Goal: Task Accomplishment & Management: Manage account settings

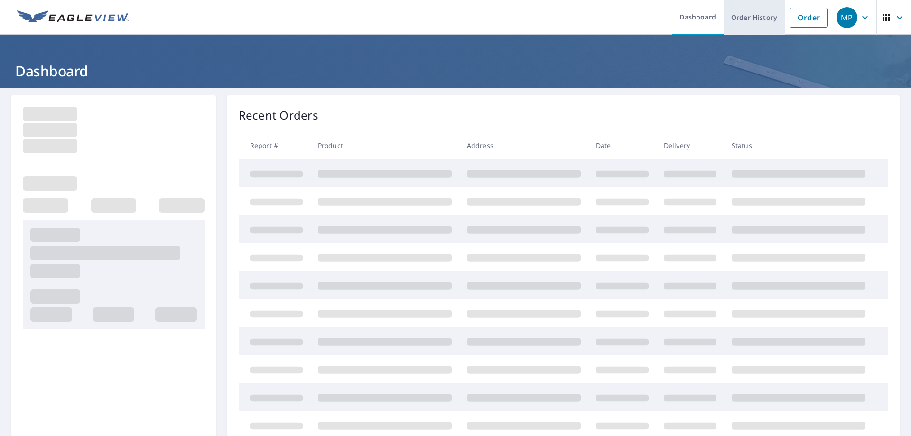
click at [753, 16] on link "Order History" at bounding box center [753, 17] width 61 height 35
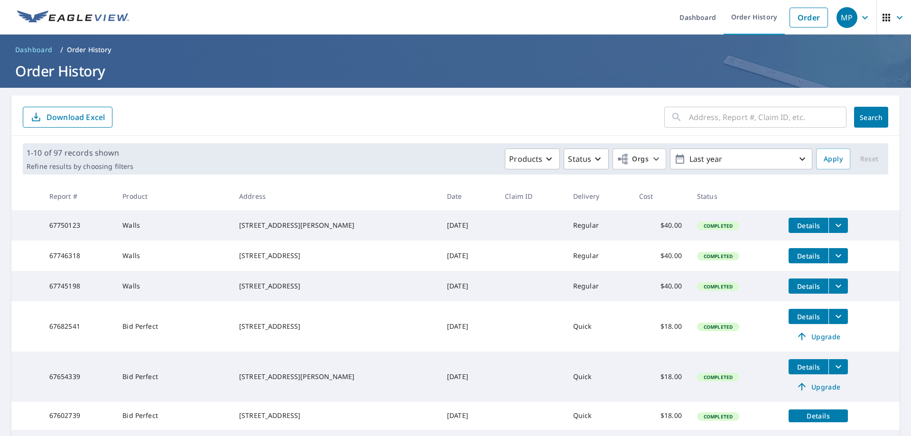
click at [835, 258] on icon "filesDropdownBtn-67746318" at bounding box center [838, 255] width 6 height 3
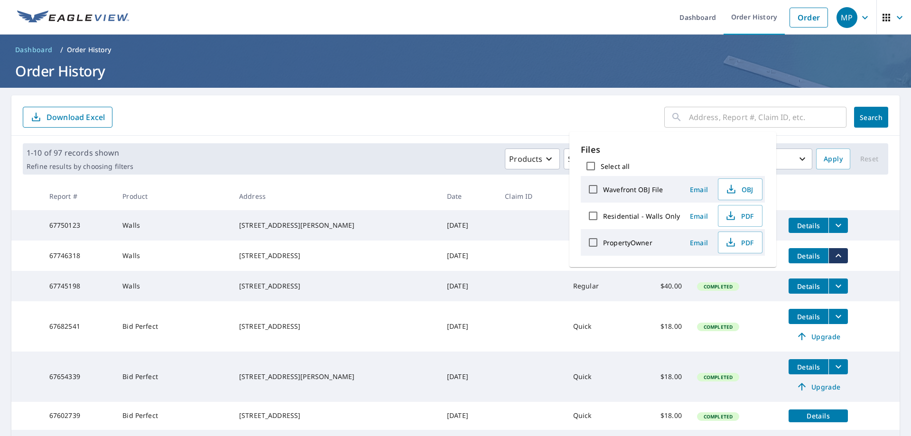
click at [861, 240] on tr "67750123 Walls [STREET_ADDRESS][PERSON_NAME] [DATE] Regular $40.00 Completed De…" at bounding box center [455, 225] width 888 height 30
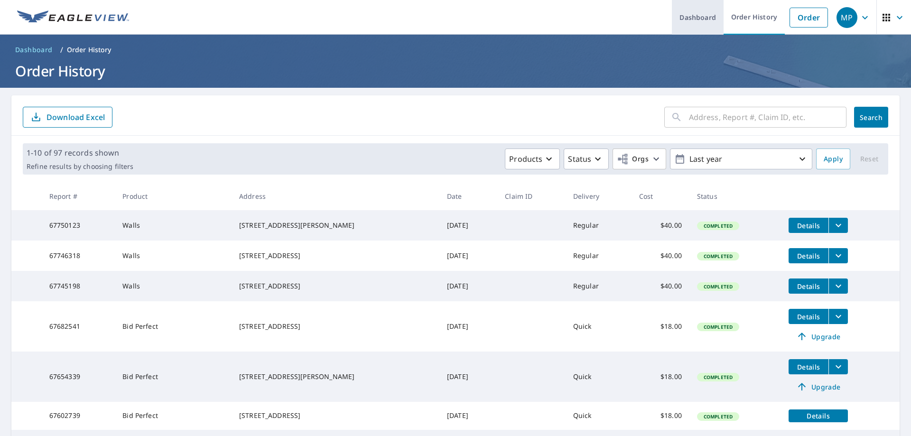
click at [698, 16] on link "Dashboard" at bounding box center [698, 17] width 52 height 35
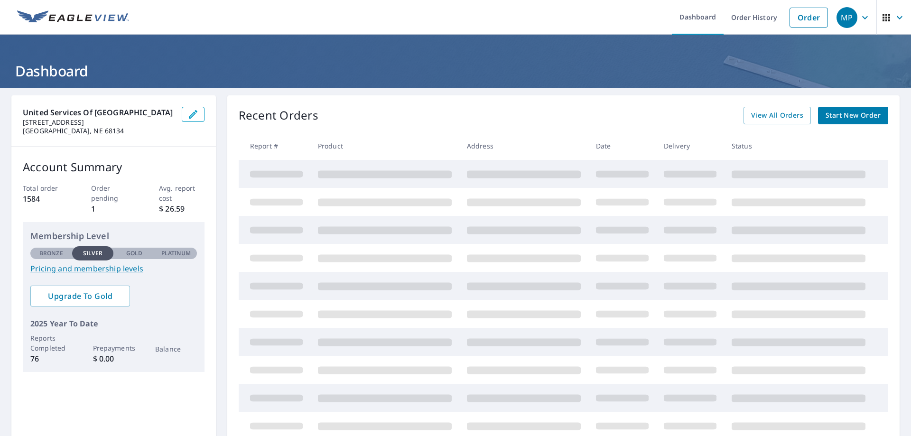
click at [862, 18] on icon "button" at bounding box center [865, 17] width 6 height 3
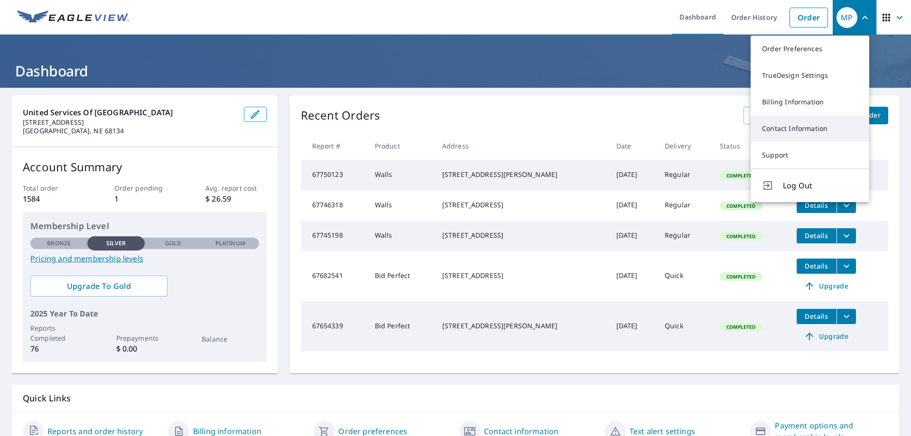
click at [818, 126] on link "Contact Information" at bounding box center [809, 128] width 119 height 27
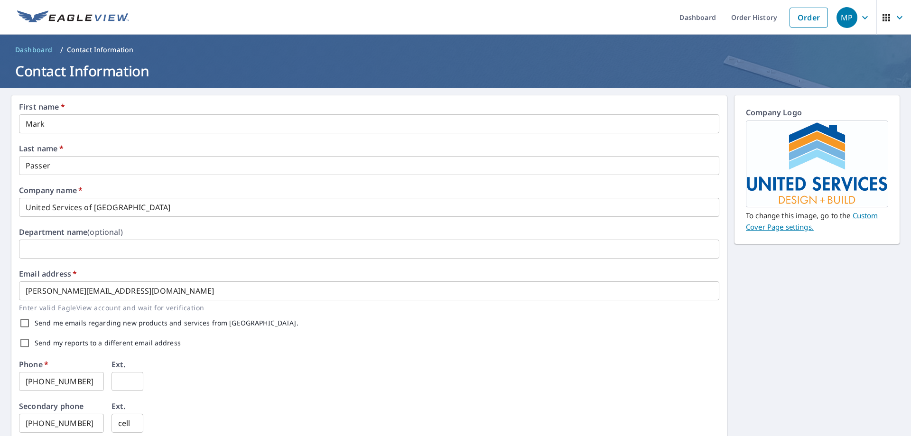
click at [896, 17] on icon "button" at bounding box center [899, 17] width 6 height 3
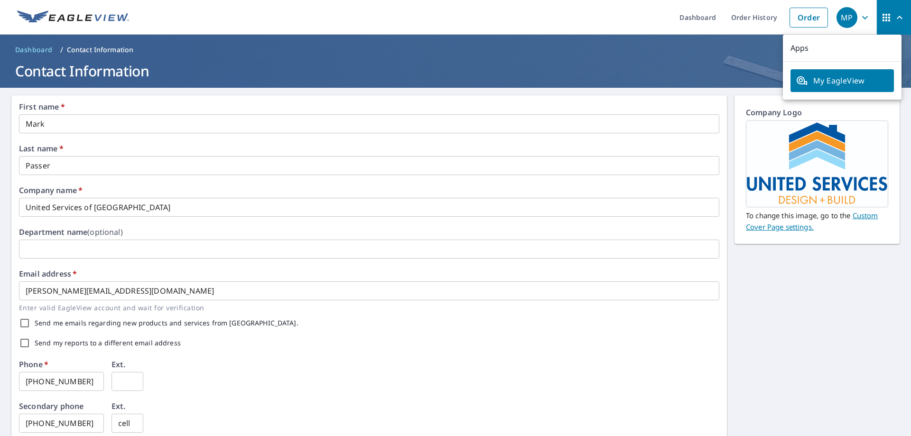
click at [755, 57] on header "Dashboard / Contact Information Contact Information" at bounding box center [455, 61] width 911 height 53
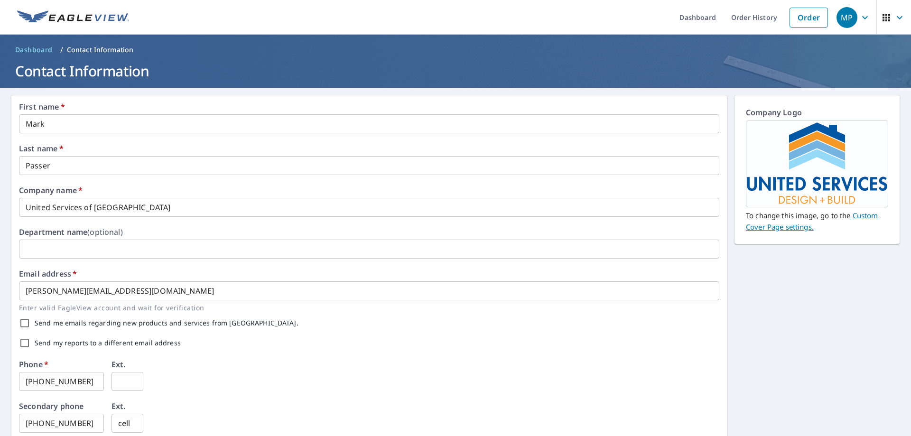
click at [859, 16] on icon "button" at bounding box center [864, 17] width 11 height 11
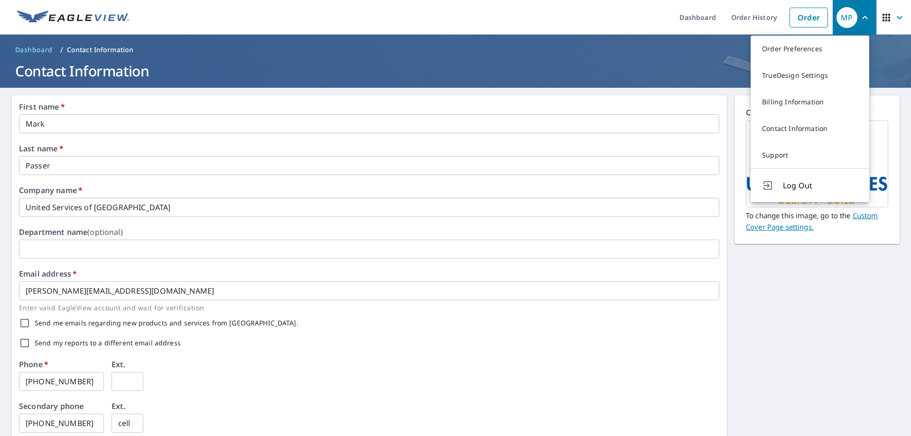
click at [99, 50] on p "Contact Information" at bounding box center [100, 49] width 67 height 9
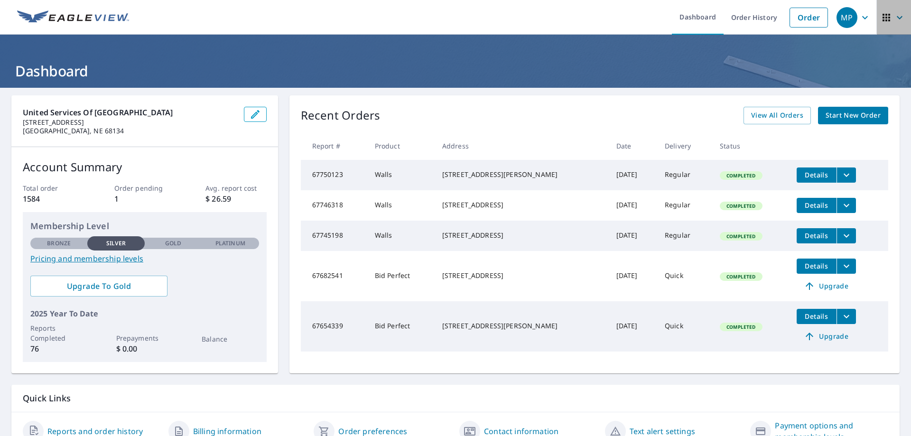
click at [882, 18] on icon "button" at bounding box center [886, 18] width 8 height 8
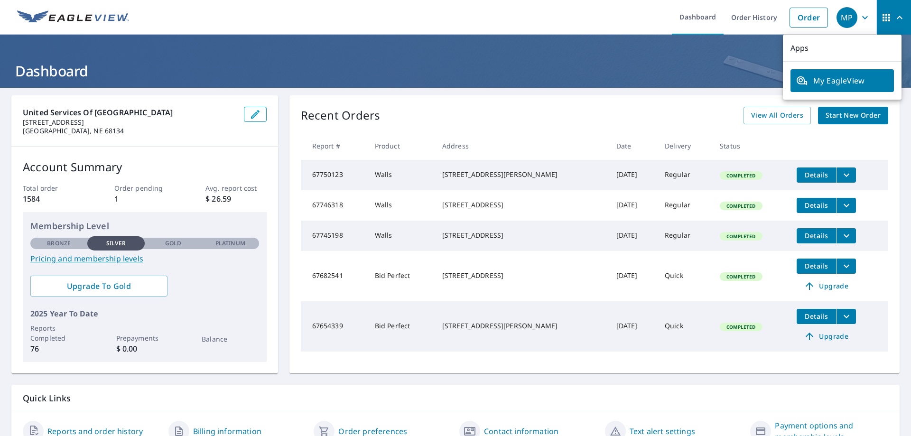
click at [740, 66] on h1 "Dashboard" at bounding box center [455, 70] width 888 height 19
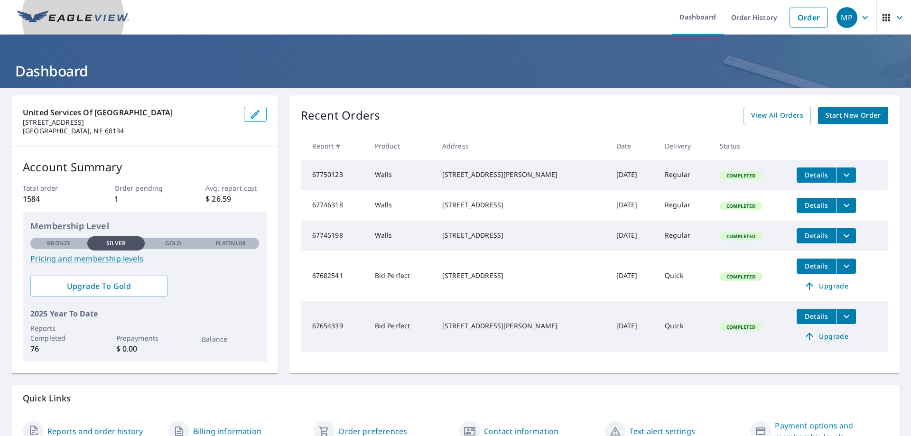
click at [105, 18] on img at bounding box center [73, 17] width 112 height 14
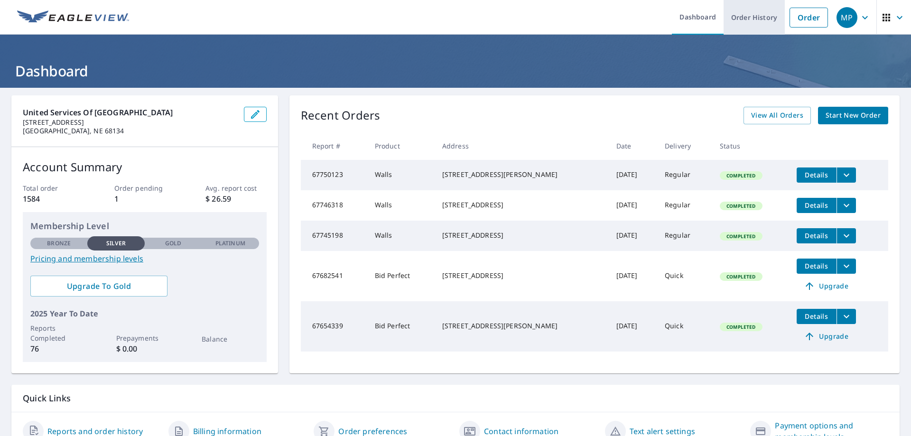
click at [762, 18] on link "Order History" at bounding box center [753, 17] width 61 height 35
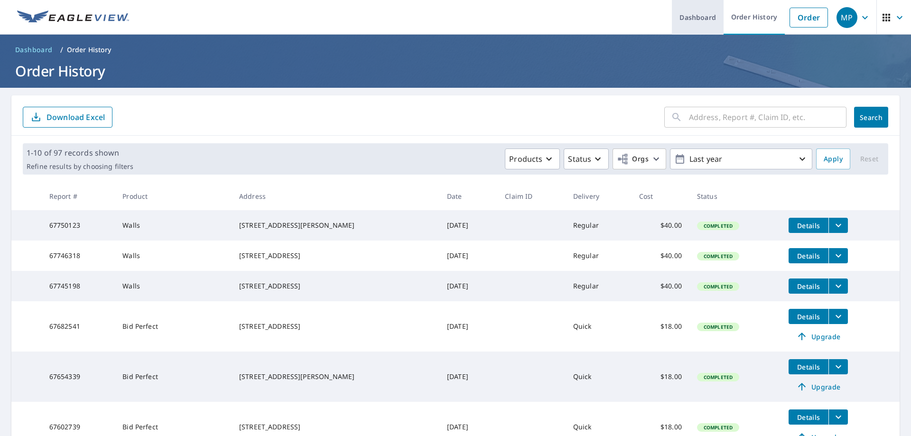
click at [685, 18] on link "Dashboard" at bounding box center [698, 17] width 52 height 35
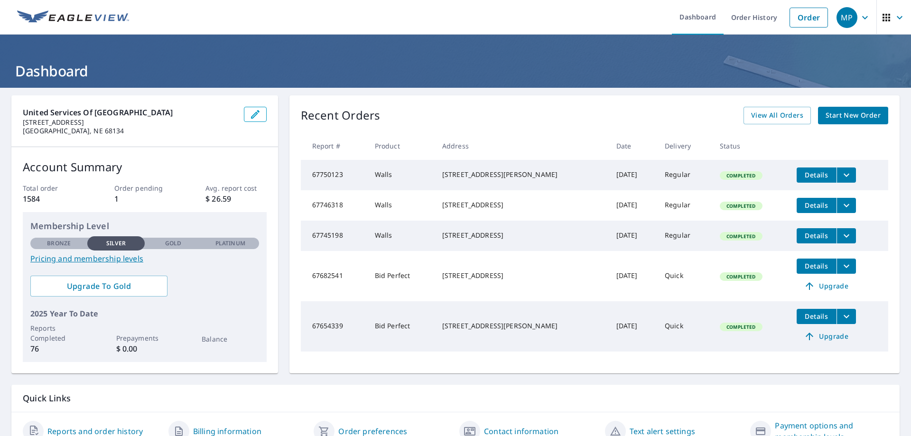
scroll to position [46, 0]
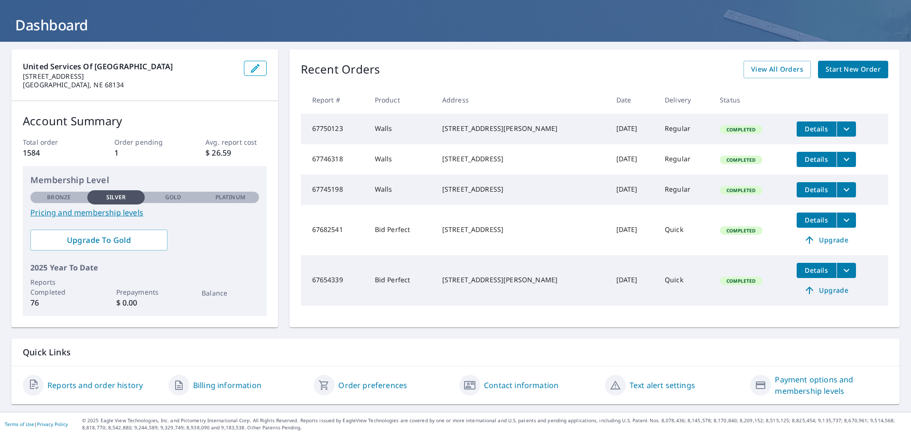
click at [524, 381] on link "Contact information" at bounding box center [521, 384] width 74 height 11
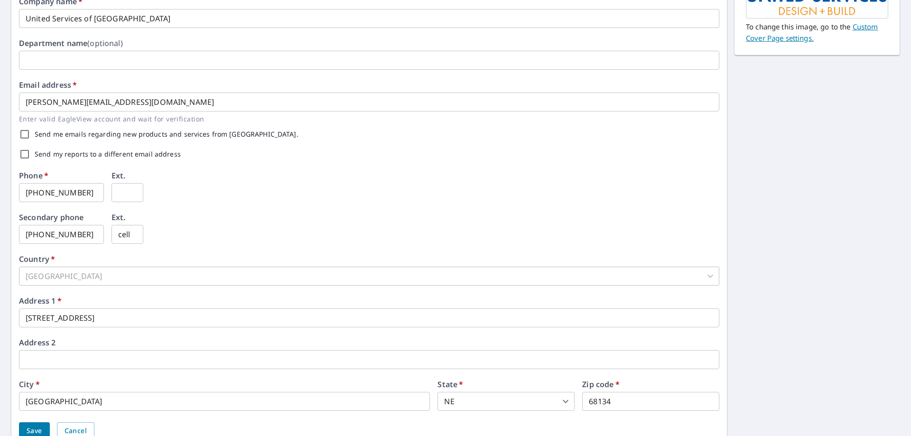
scroll to position [232, 0]
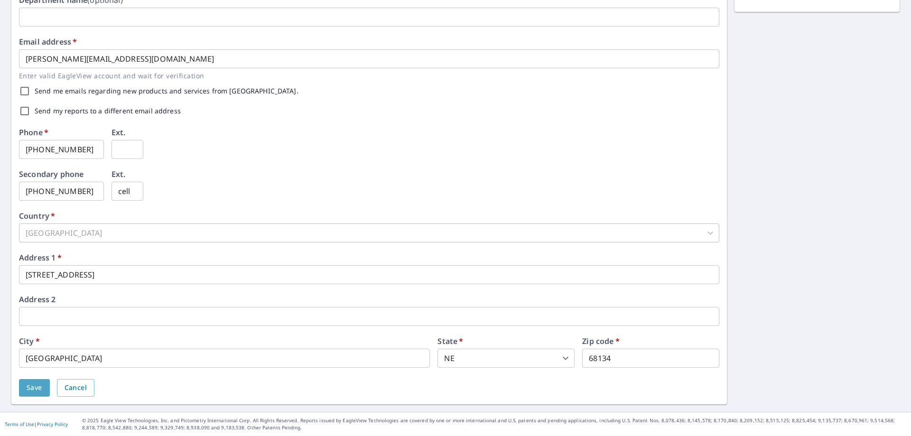
click at [43, 386] on button "Save" at bounding box center [34, 388] width 31 height 18
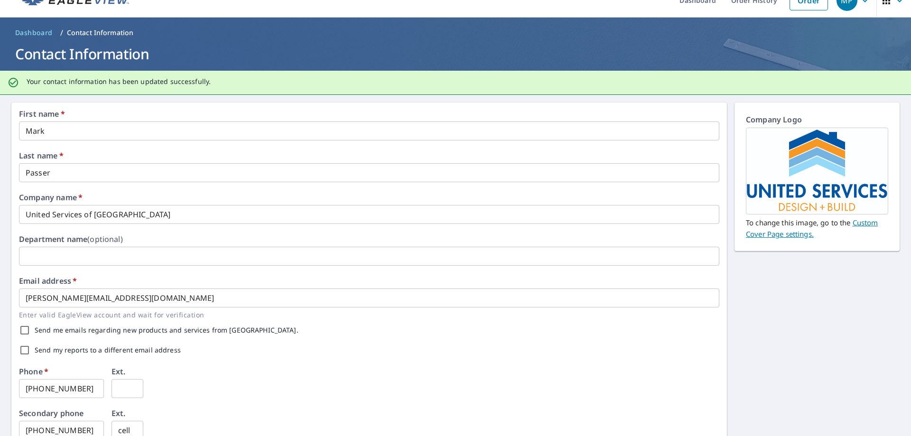
scroll to position [0, 0]
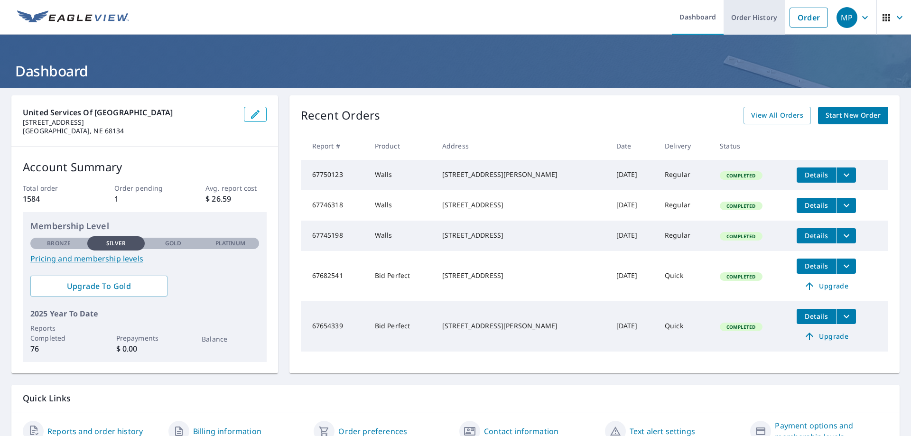
click at [756, 15] on link "Order History" at bounding box center [753, 17] width 61 height 35
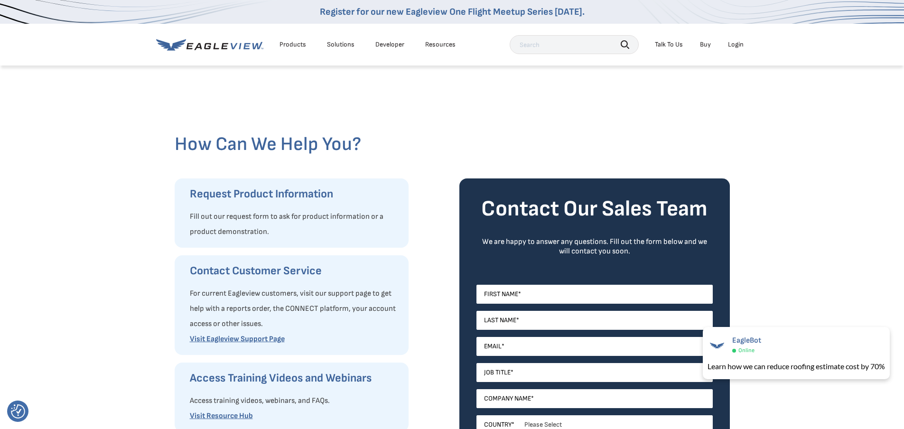
click at [258, 275] on h3 "Contact Customer Service" at bounding box center [294, 270] width 209 height 15
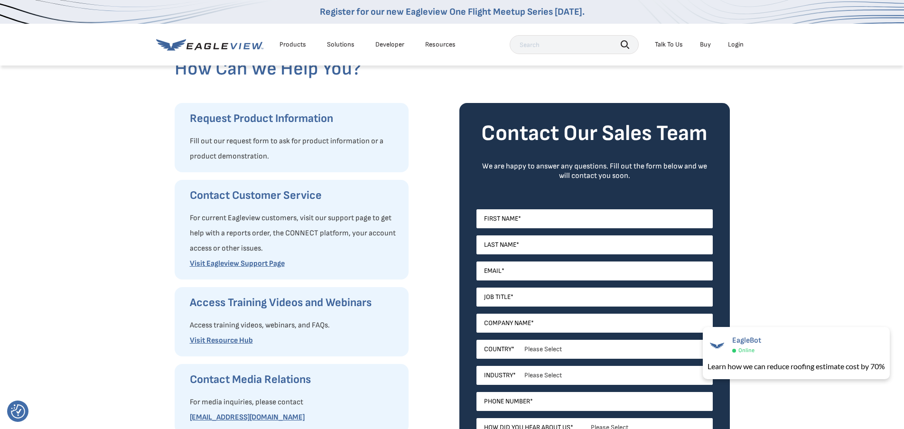
scroll to position [142, 0]
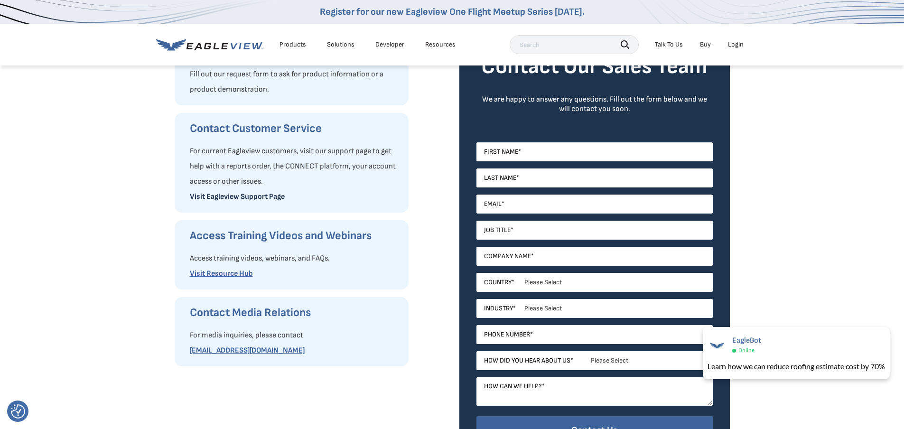
click at [231, 196] on link "Visit Eagleview Support Page" at bounding box center [237, 196] width 95 height 9
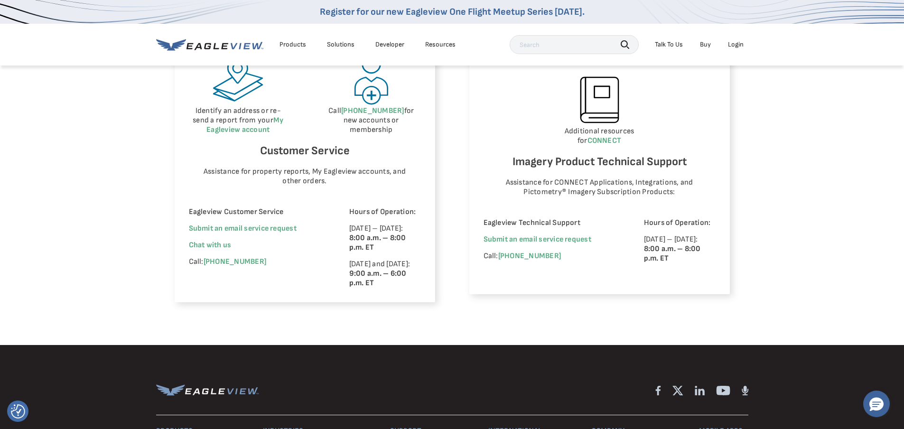
scroll to position [569, 0]
